Goal: Task Accomplishment & Management: Use online tool/utility

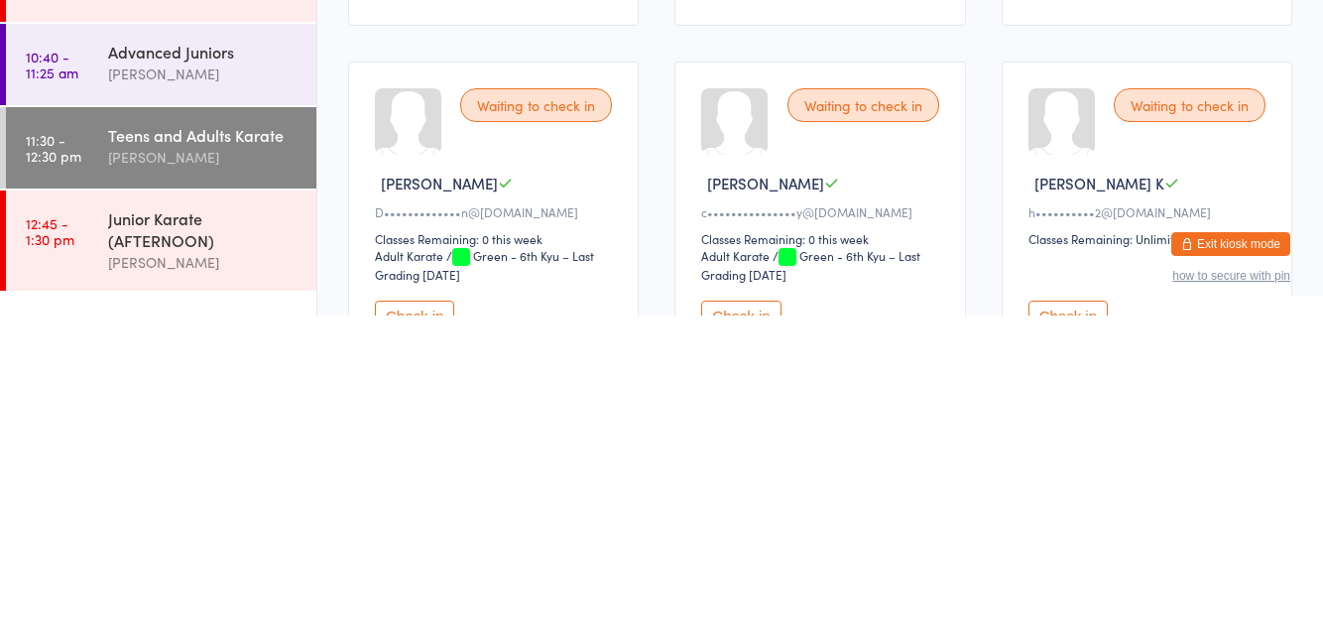
scroll to position [208, 0]
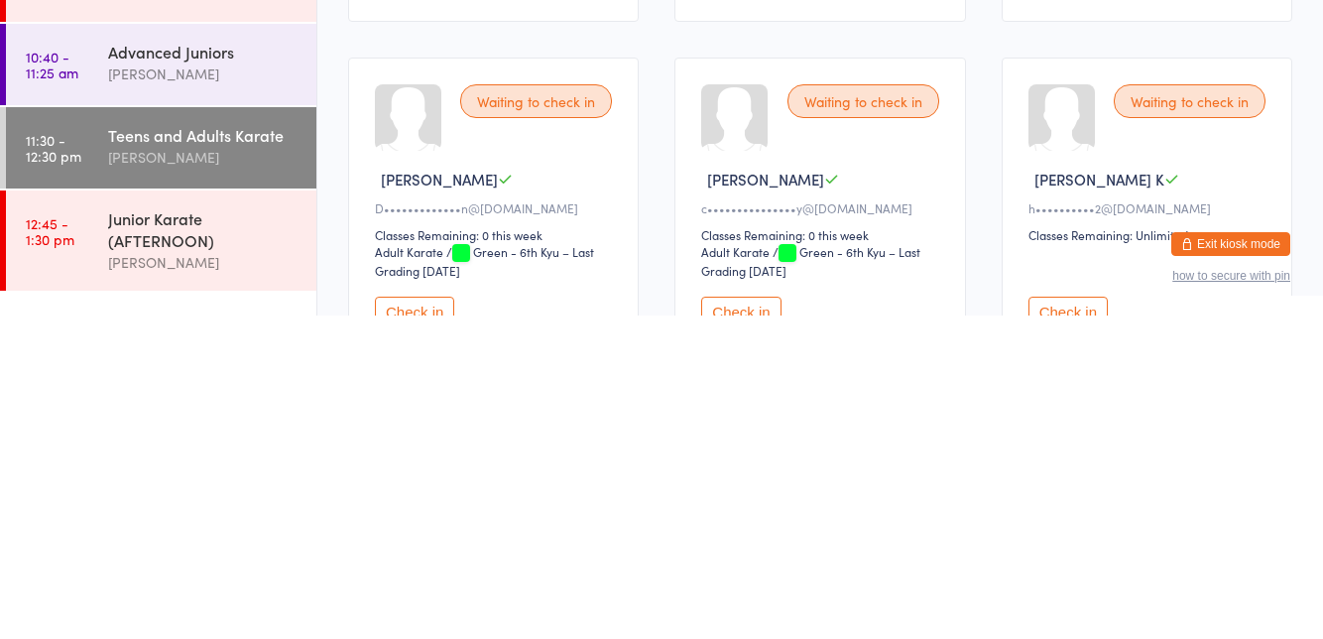
click at [1086, 620] on button "Check in" at bounding box center [1068, 635] width 79 height 31
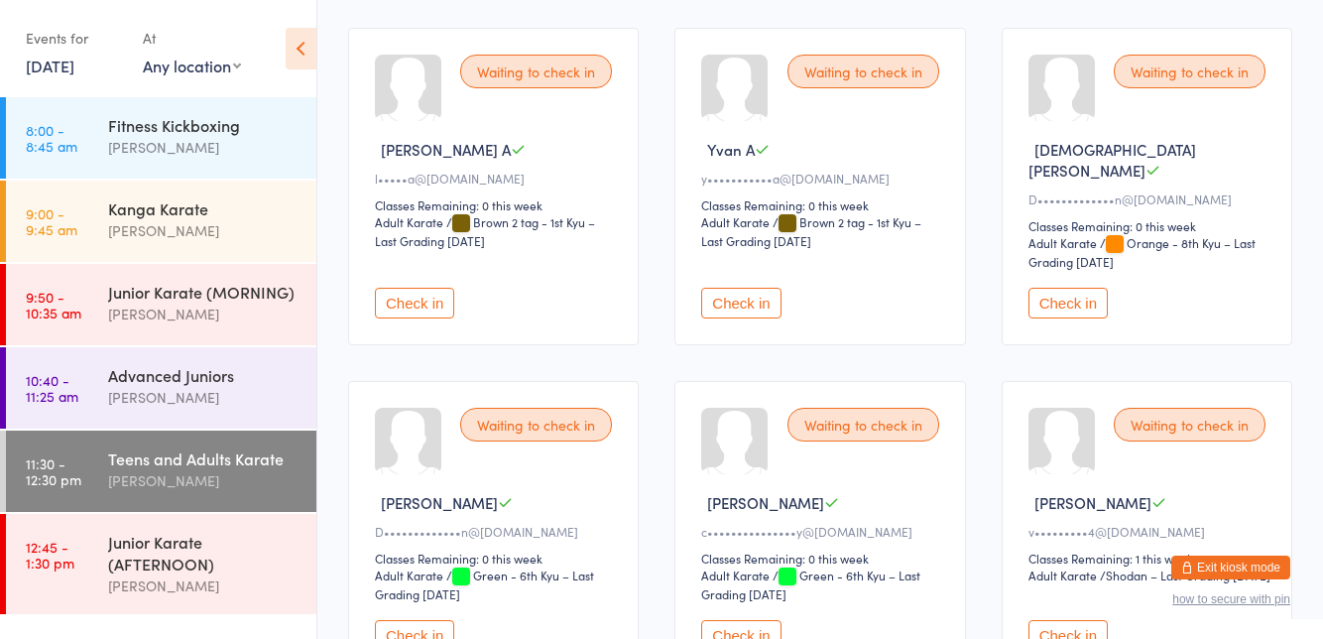
click at [1060, 620] on button "Check in" at bounding box center [1068, 635] width 79 height 31
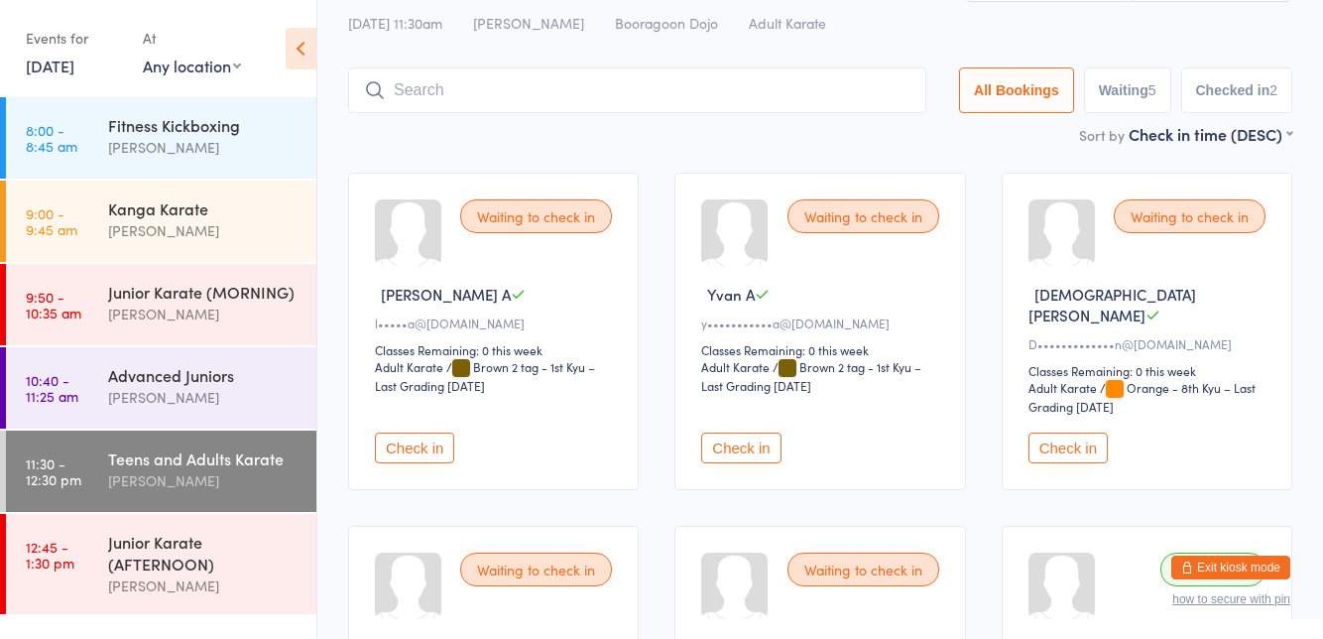
scroll to position [0, 0]
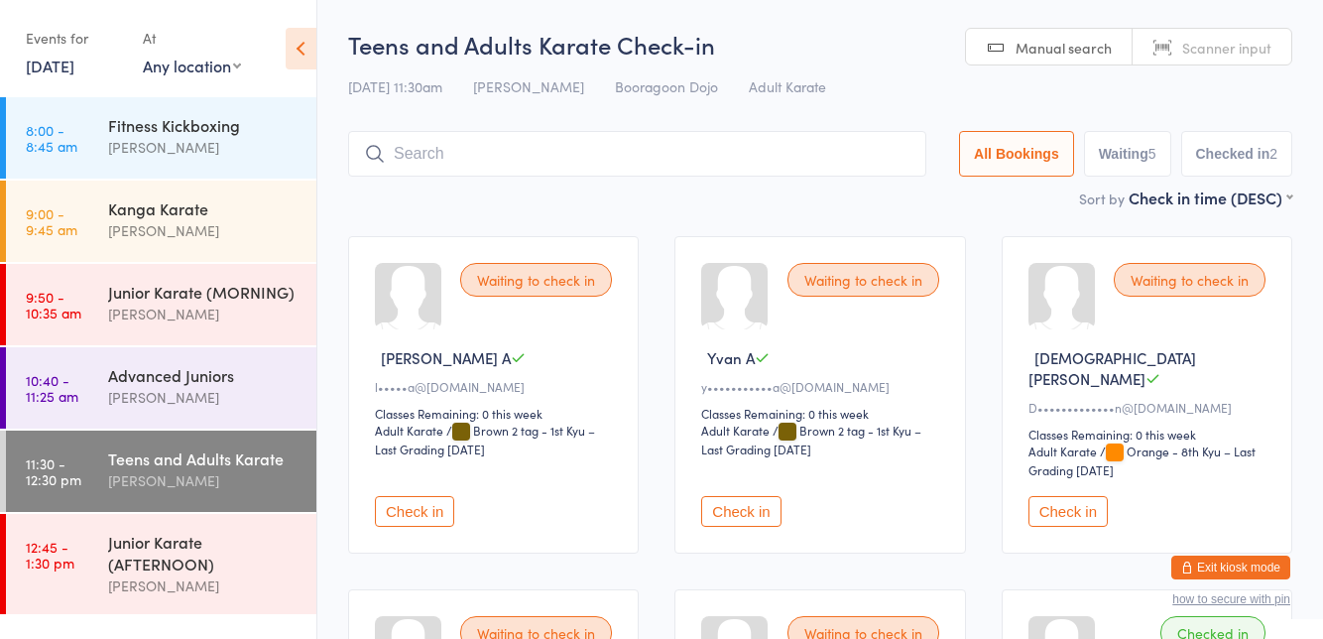
click at [528, 155] on input "search" at bounding box center [637, 154] width 578 height 46
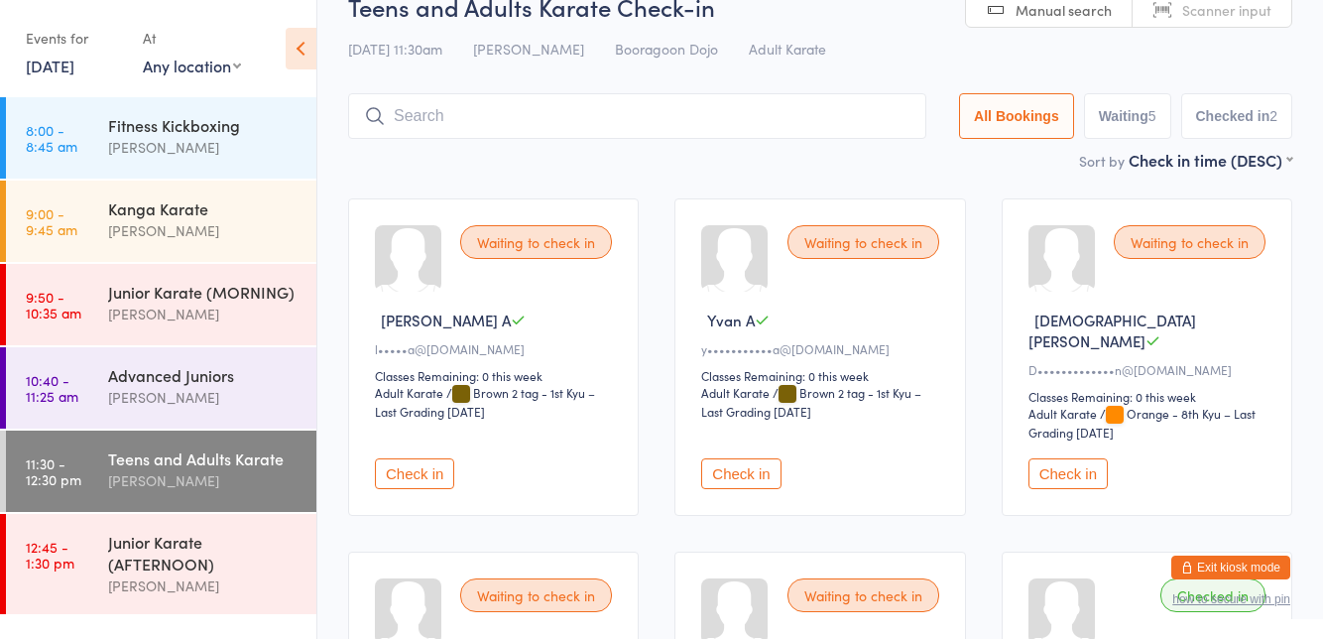
scroll to position [131, 0]
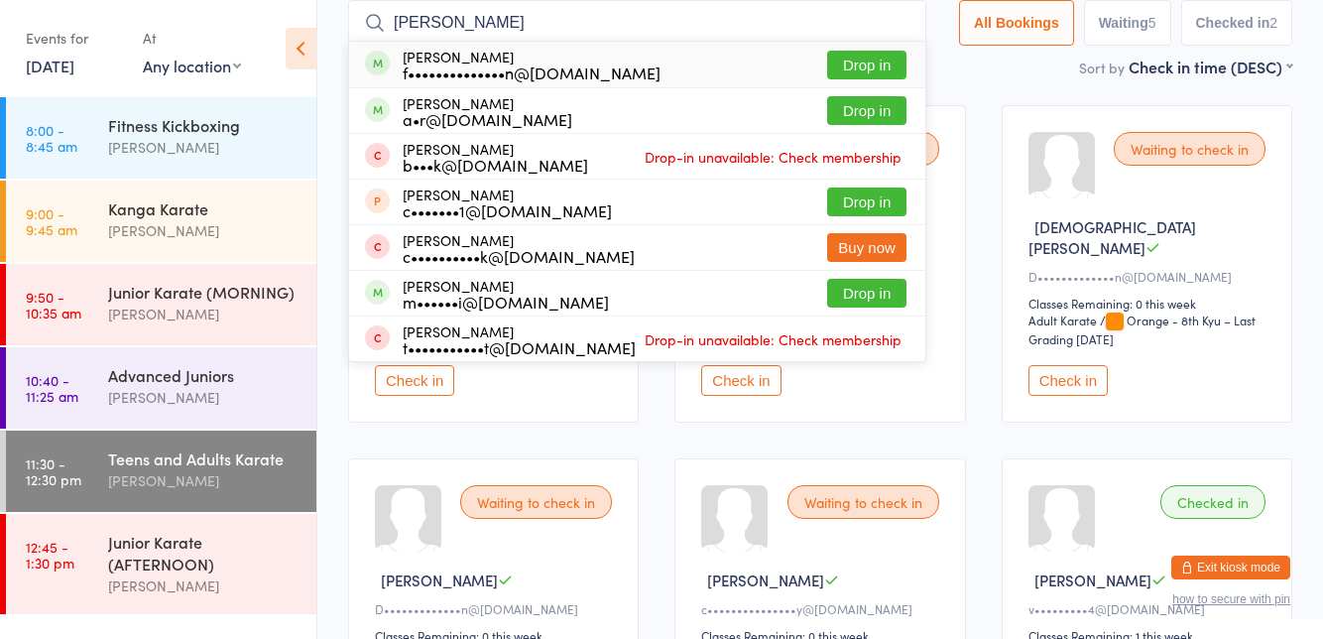
type input "[PERSON_NAME]"
click at [878, 117] on button "Drop in" at bounding box center [866, 110] width 79 height 29
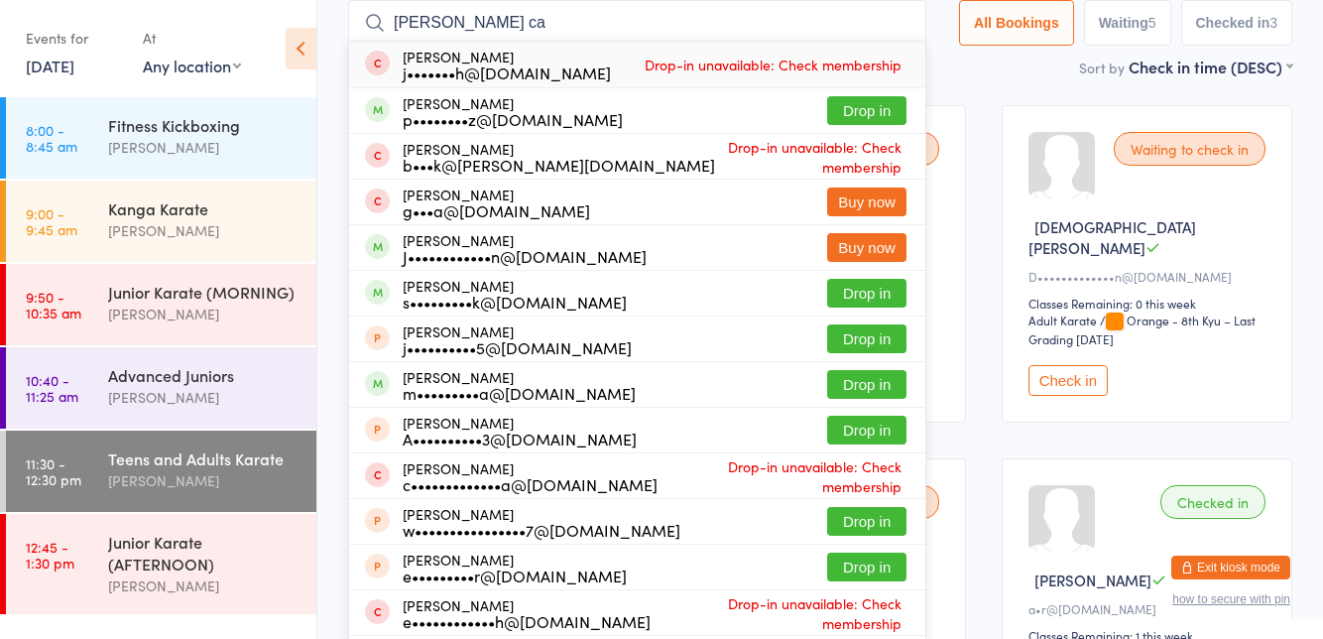
type input "[PERSON_NAME] ca"
click at [881, 109] on button "Drop in" at bounding box center [866, 110] width 79 height 29
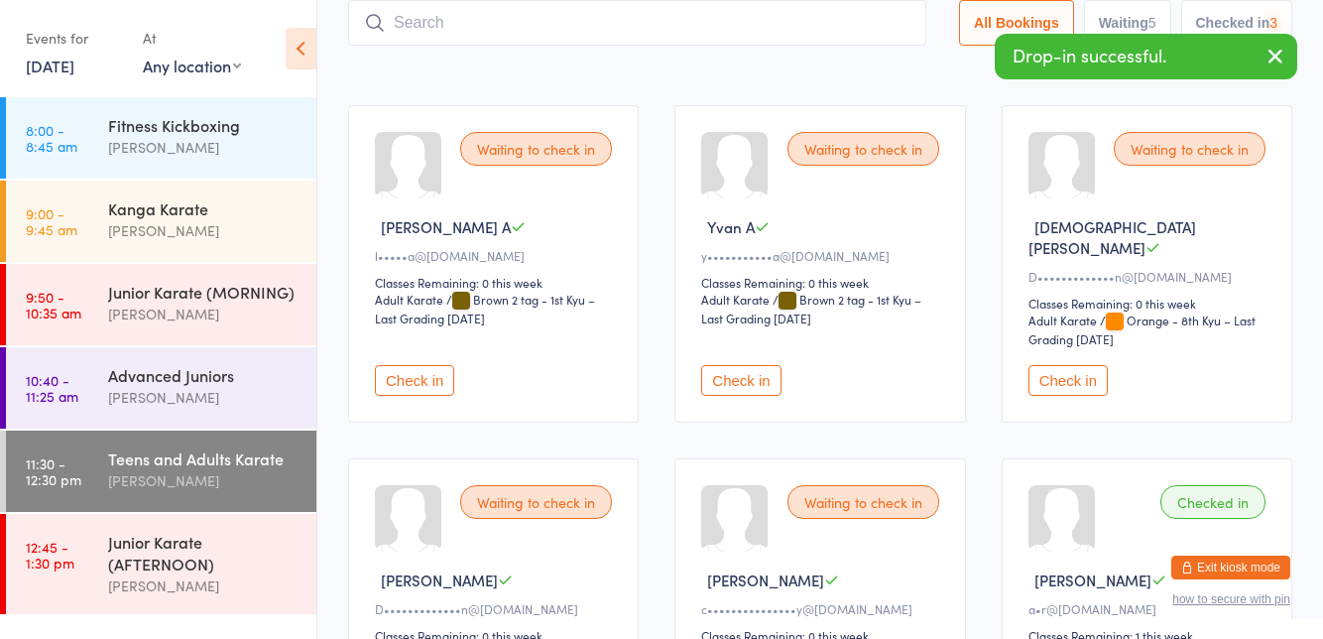
click at [976, 77] on main "Teens and Adults Karate Check-in [DATE] 11:30am [PERSON_NAME] Booragoon Dojo Ad…" at bounding box center [820, 491] width 944 height 1189
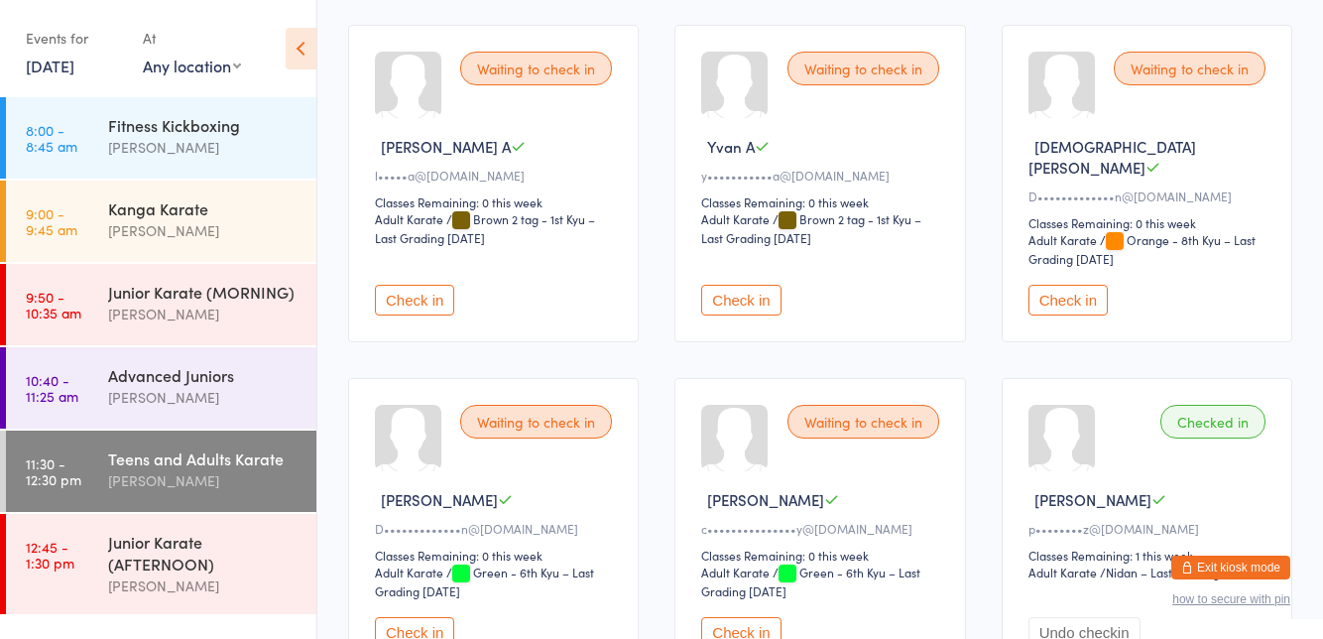
scroll to position [258, 0]
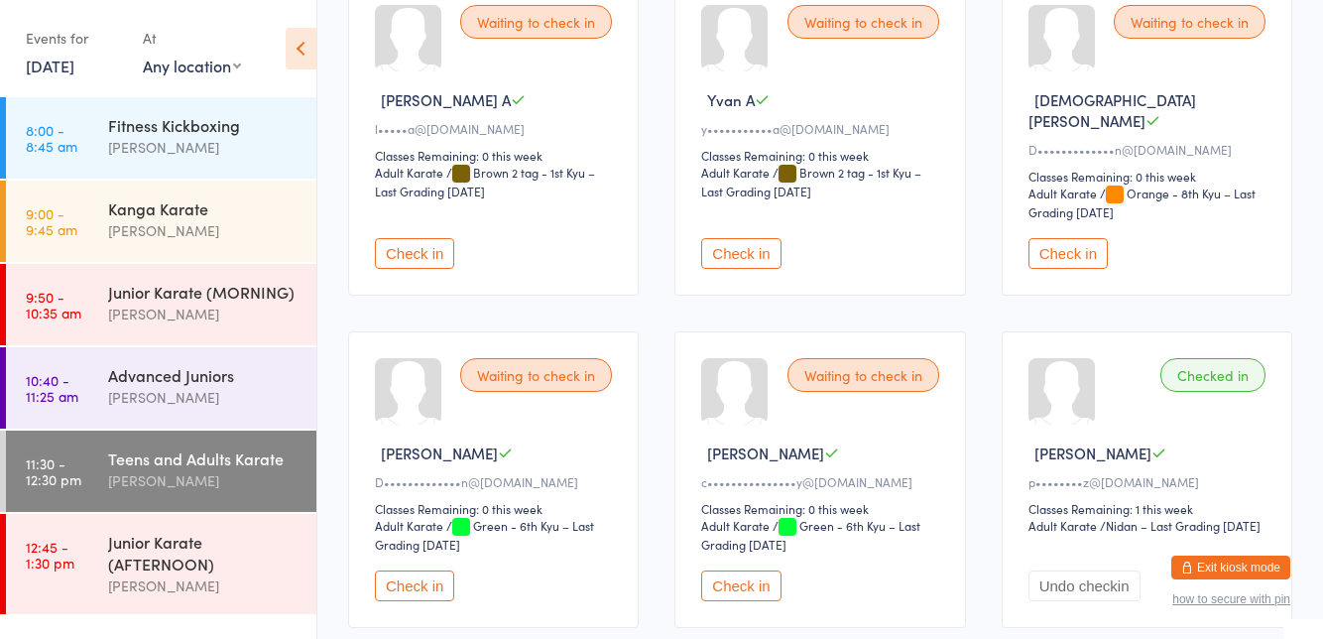
click at [758, 570] on button "Check in" at bounding box center [740, 585] width 79 height 31
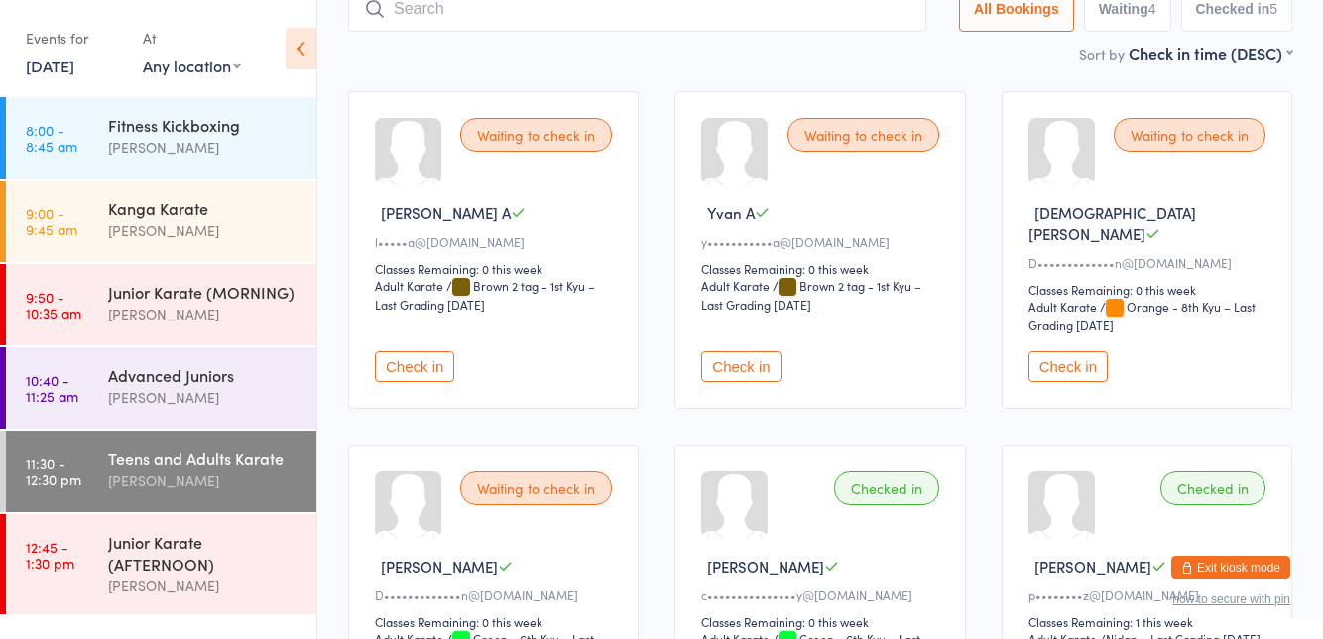
scroll to position [0, 0]
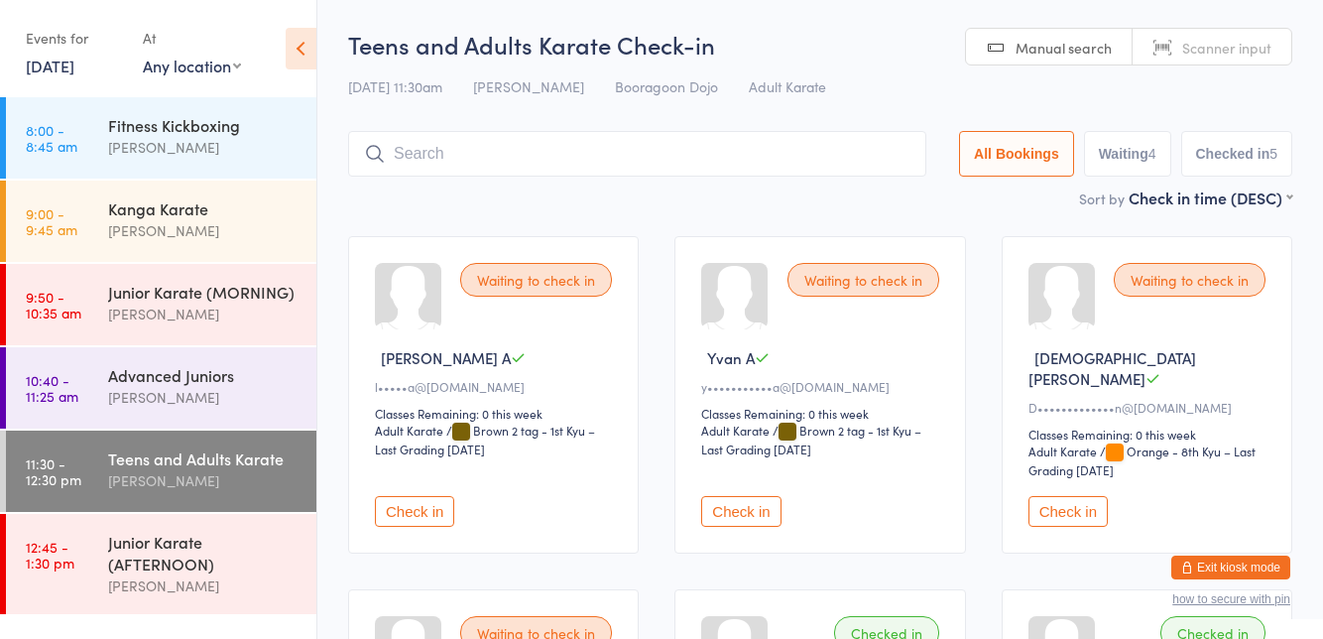
click at [460, 151] on input "search" at bounding box center [637, 154] width 578 height 46
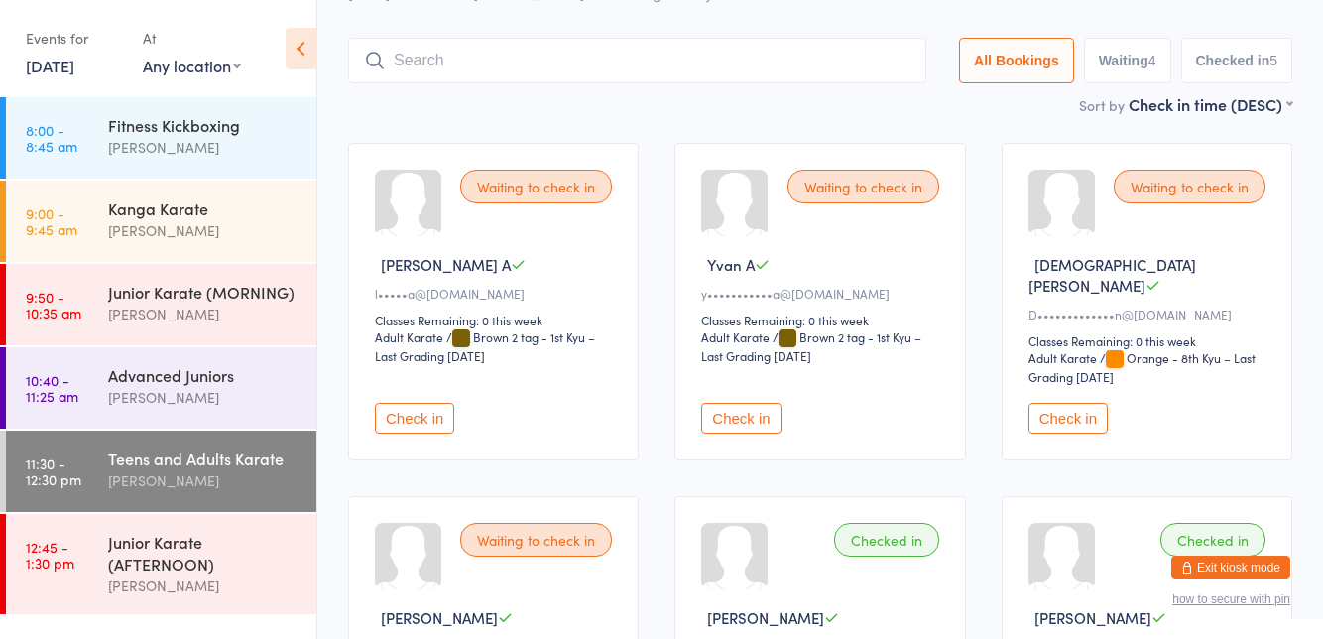
scroll to position [131, 0]
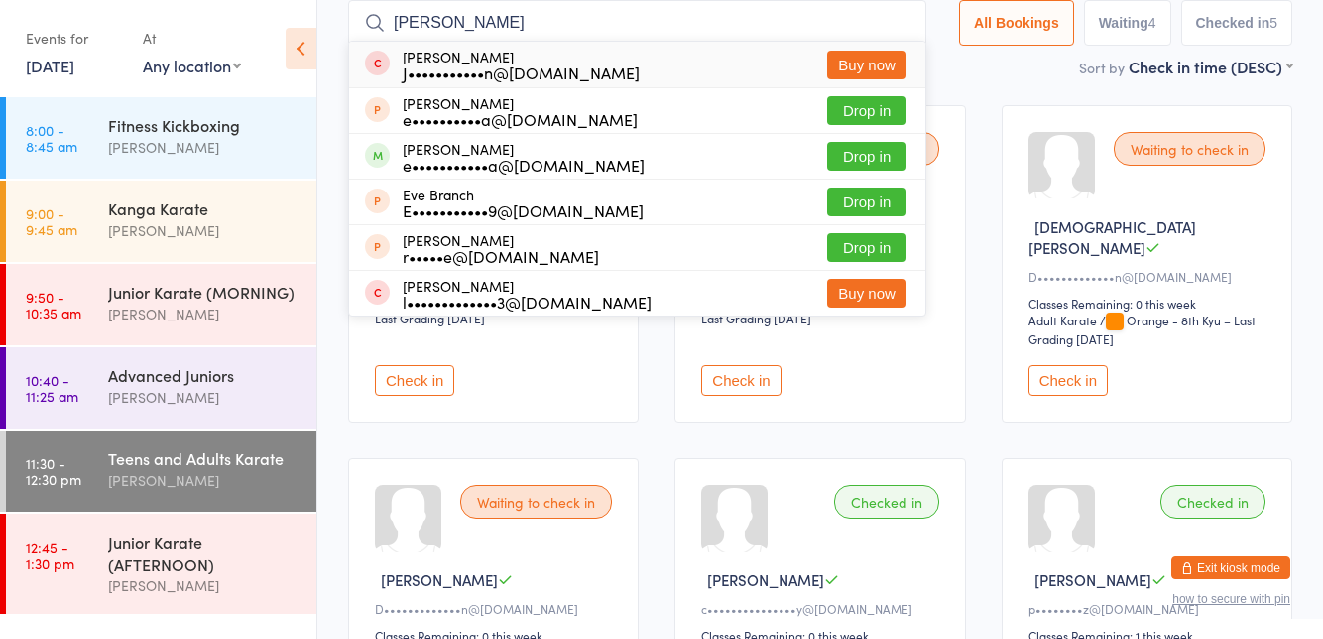
type input "[PERSON_NAME]"
click at [881, 161] on button "Drop in" at bounding box center [866, 156] width 79 height 29
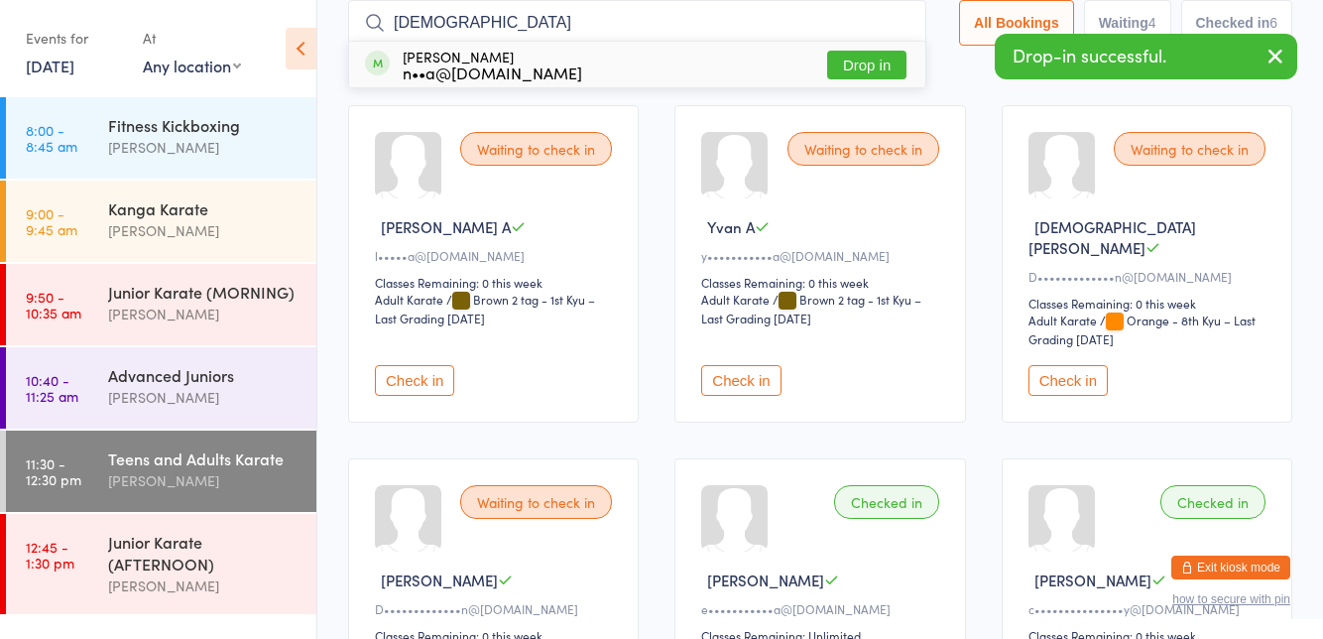
type input "[PERSON_NAME]"
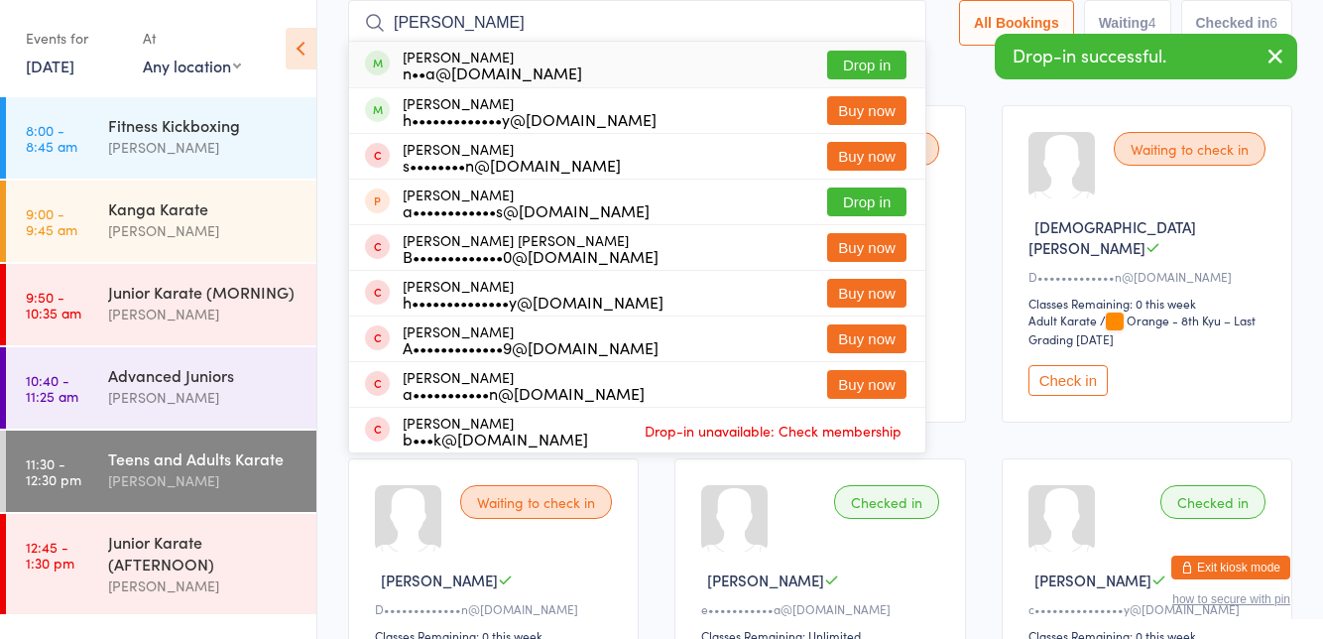
click at [885, 68] on button "Drop in" at bounding box center [866, 65] width 79 height 29
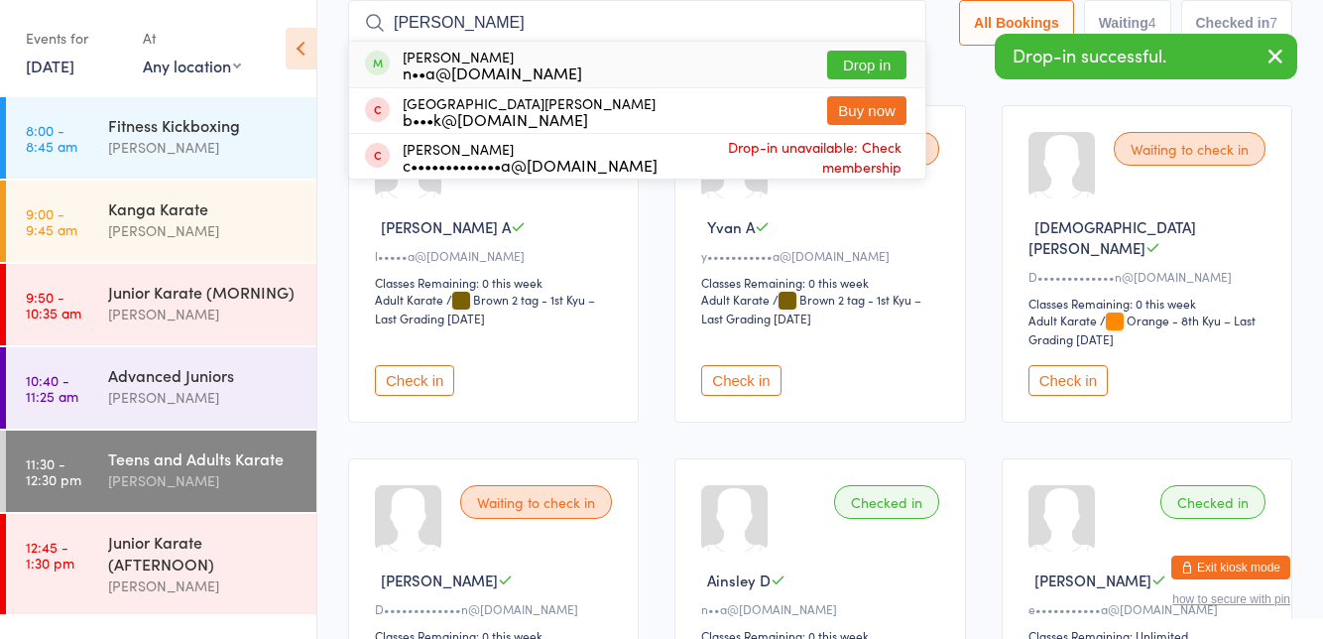
type input "[PERSON_NAME]"
click at [881, 62] on button "Drop in" at bounding box center [866, 65] width 79 height 29
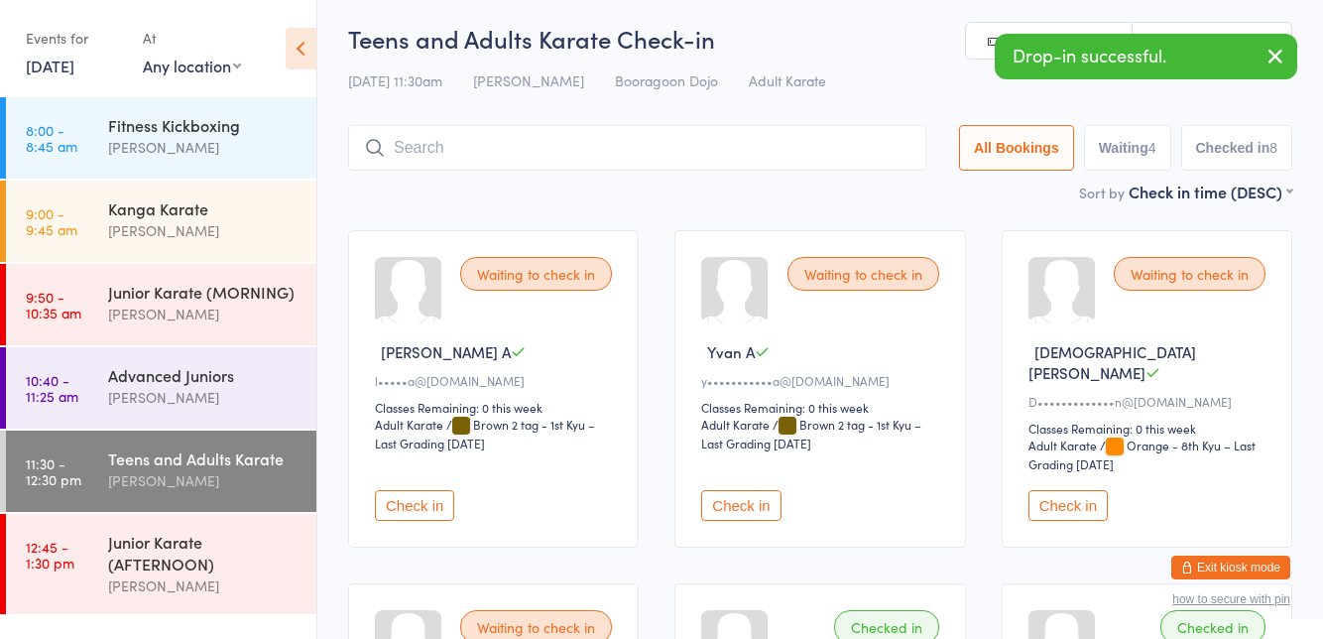
scroll to position [0, 0]
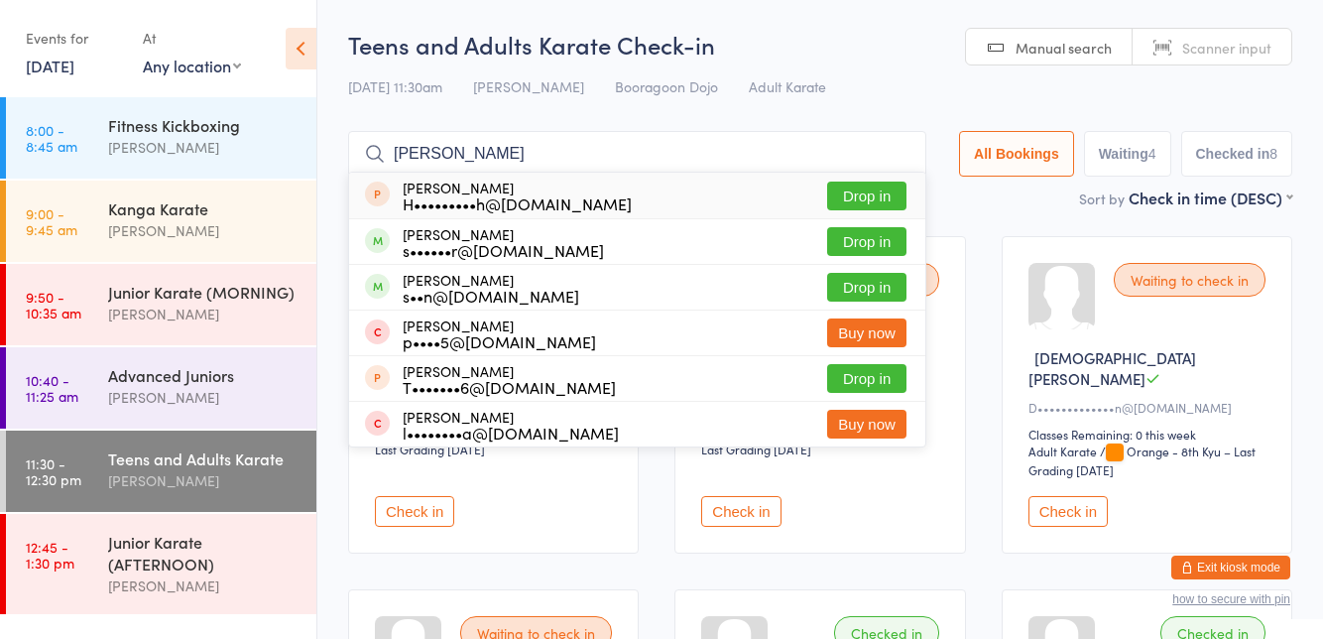
type input "[PERSON_NAME]"
click at [881, 292] on button "Drop in" at bounding box center [866, 287] width 79 height 29
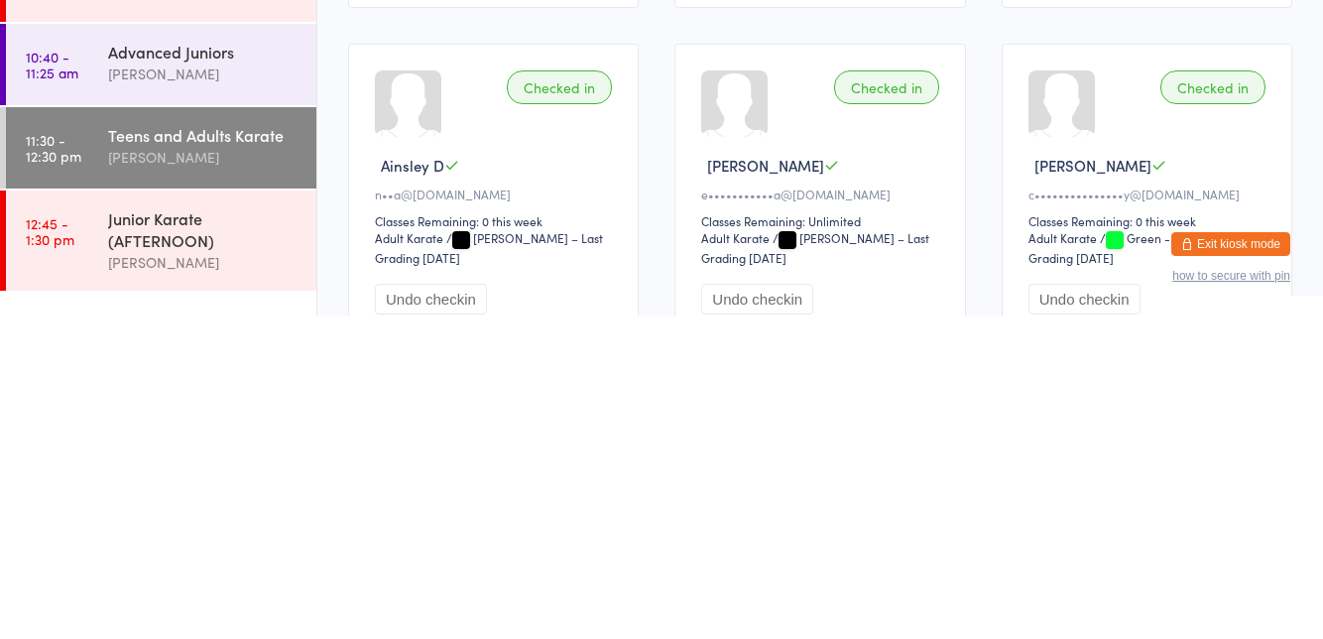
scroll to position [145, 0]
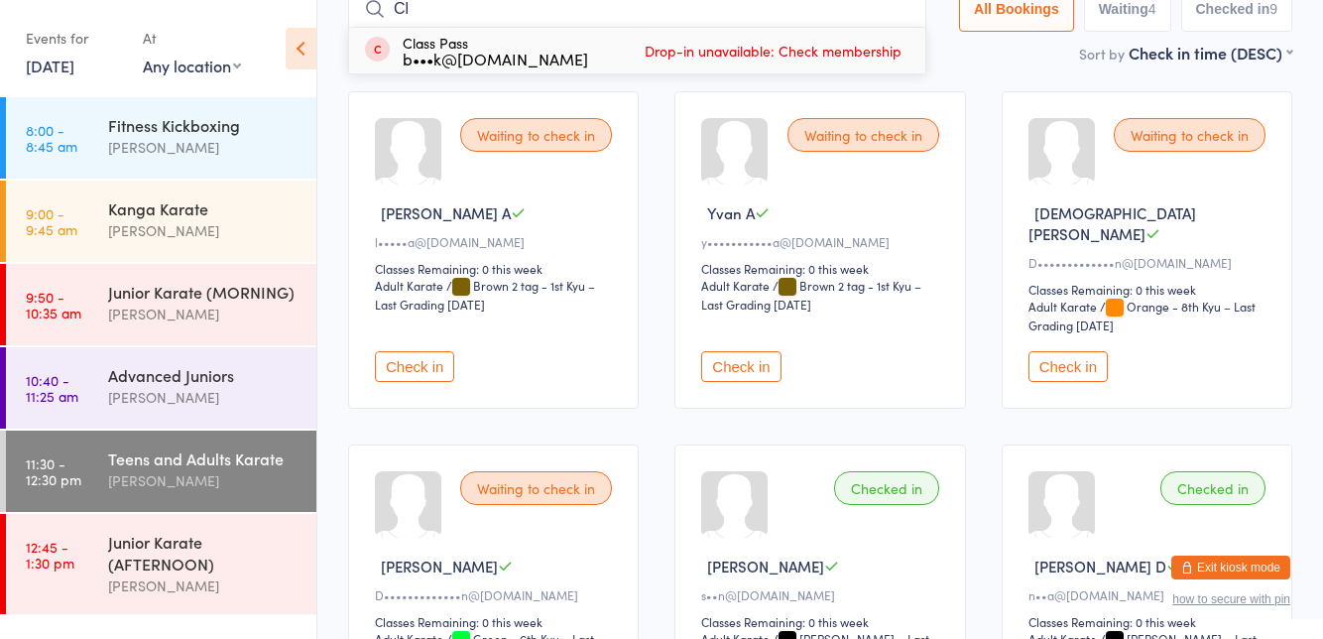
type input "C"
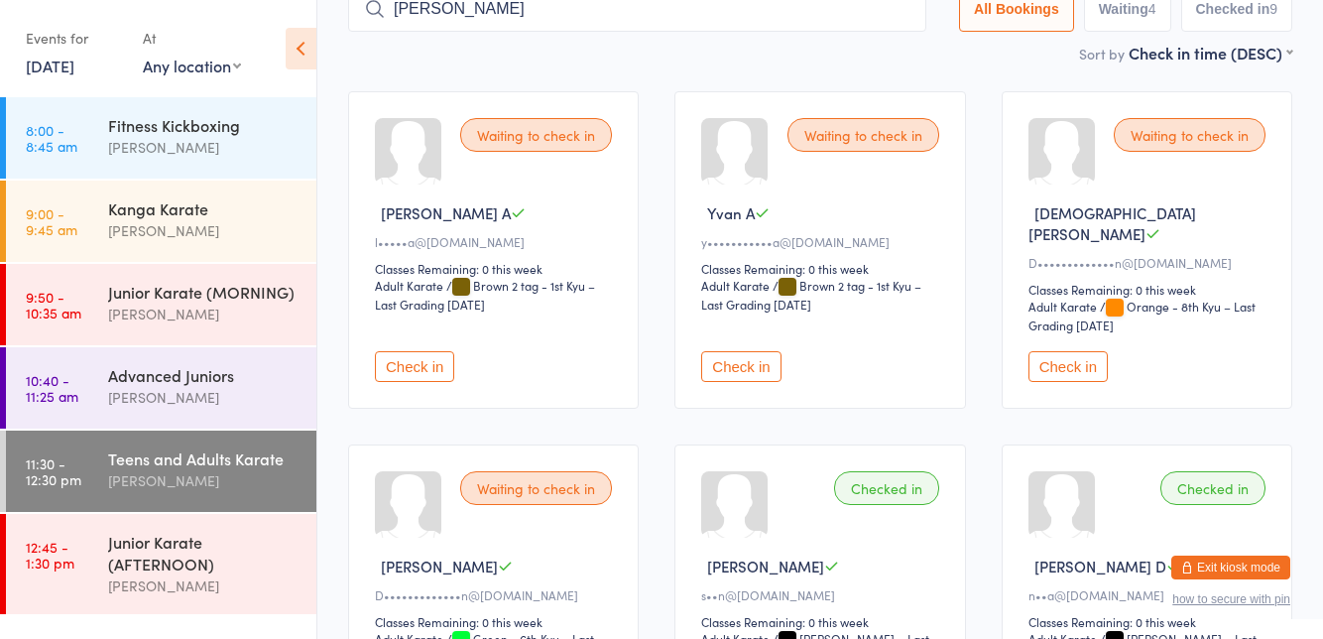
type input "[PERSON_NAME]"
type input "[DEMOGRAPHIC_DATA]"
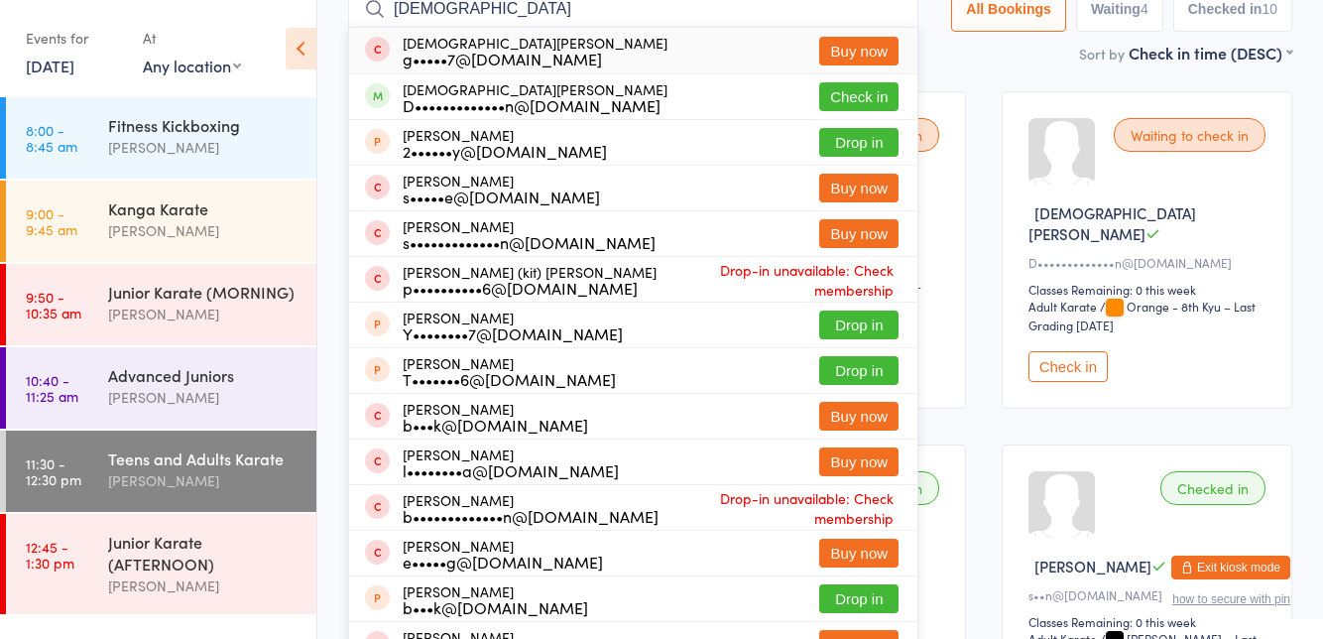
click at [863, 101] on button "Check in" at bounding box center [858, 96] width 79 height 29
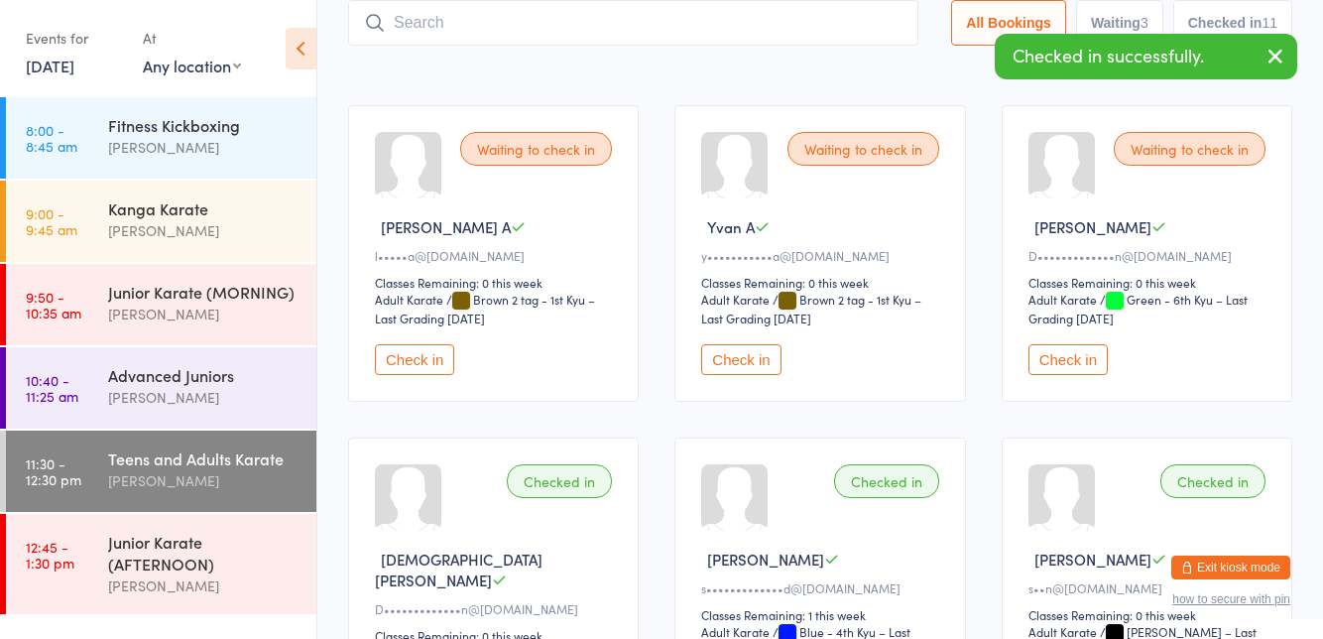
scroll to position [131, 0]
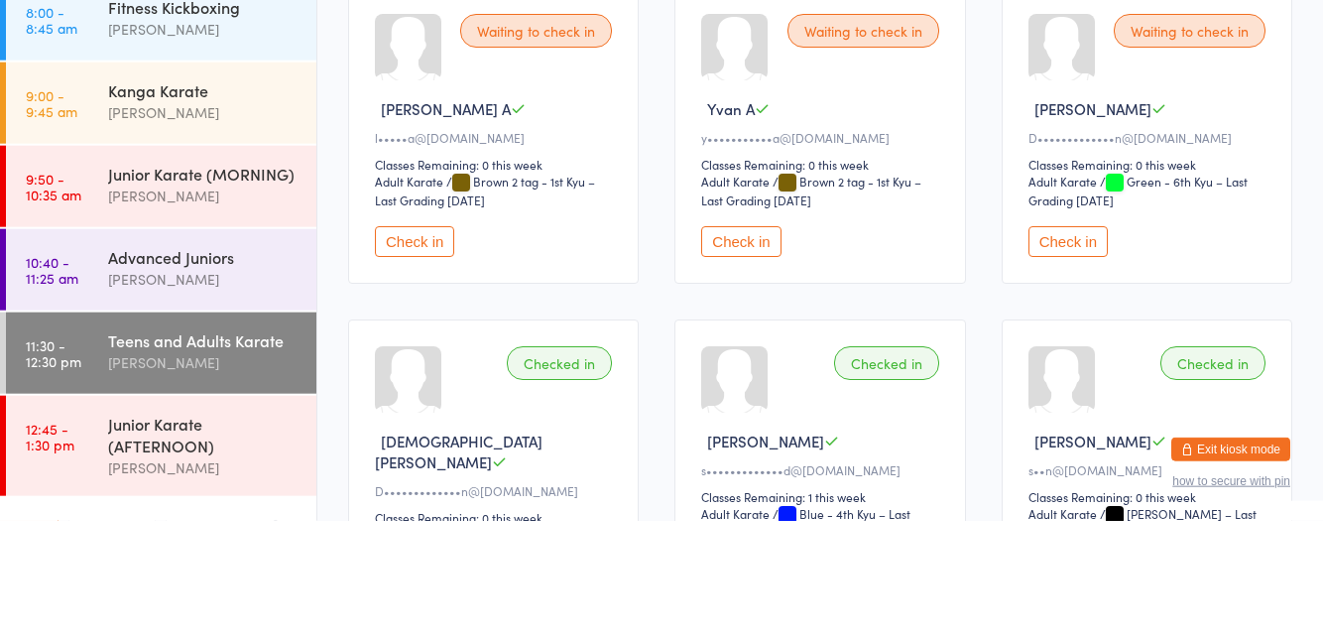
click at [1069, 363] on button "Check in" at bounding box center [1068, 359] width 79 height 31
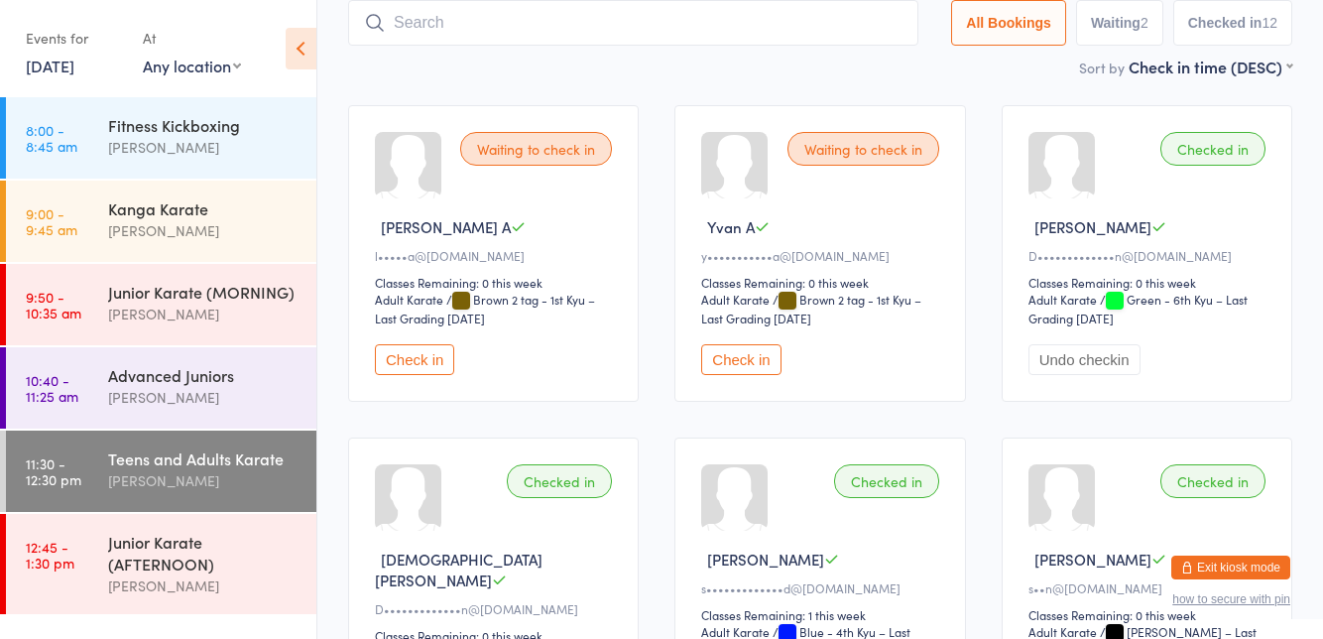
click at [414, 363] on button "Check in" at bounding box center [414, 359] width 79 height 31
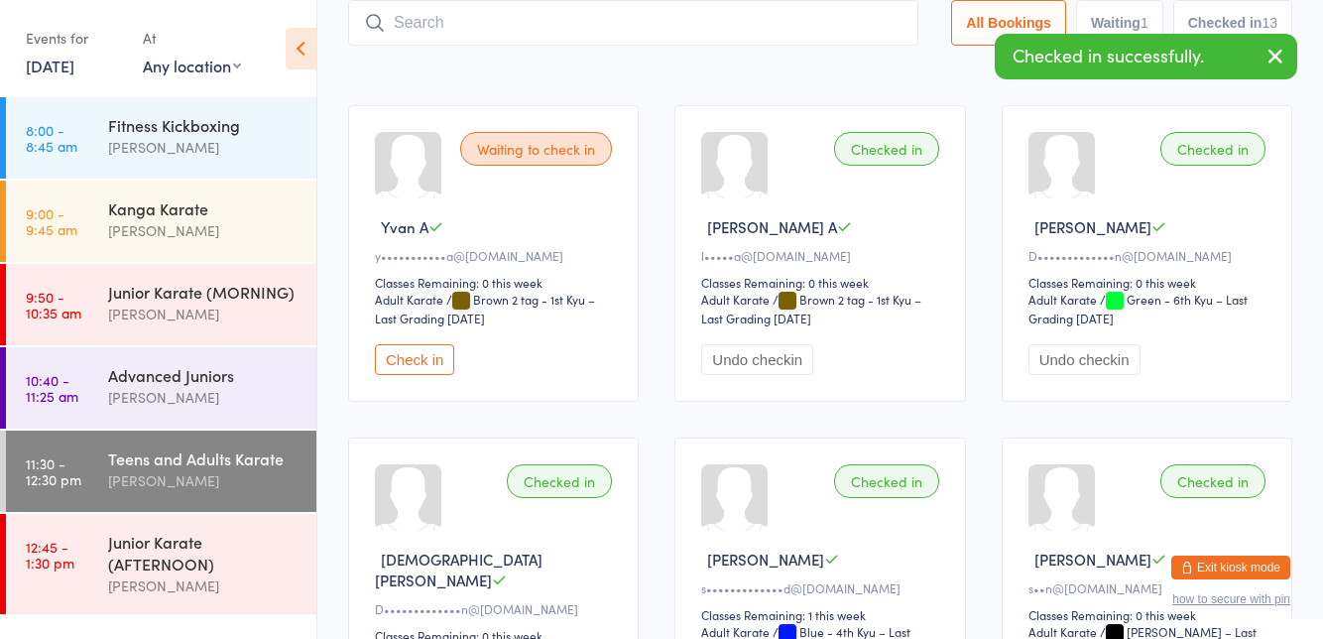
click at [407, 363] on button "Check in" at bounding box center [414, 359] width 79 height 31
